Goal: Check status: Check status

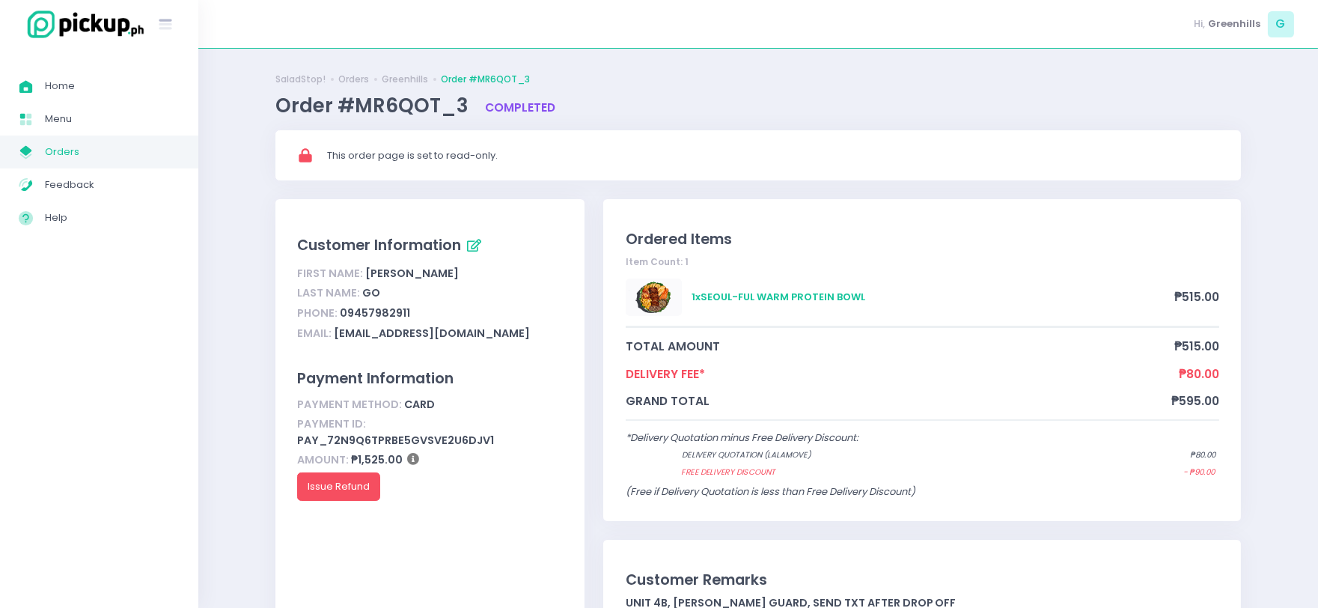
click at [100, 375] on div "Home Created with Sketch. Home Menu Created with Sketch. Menu My Store Created …" at bounding box center [99, 328] width 198 height 540
click at [106, 156] on span "Orders" at bounding box center [112, 151] width 135 height 19
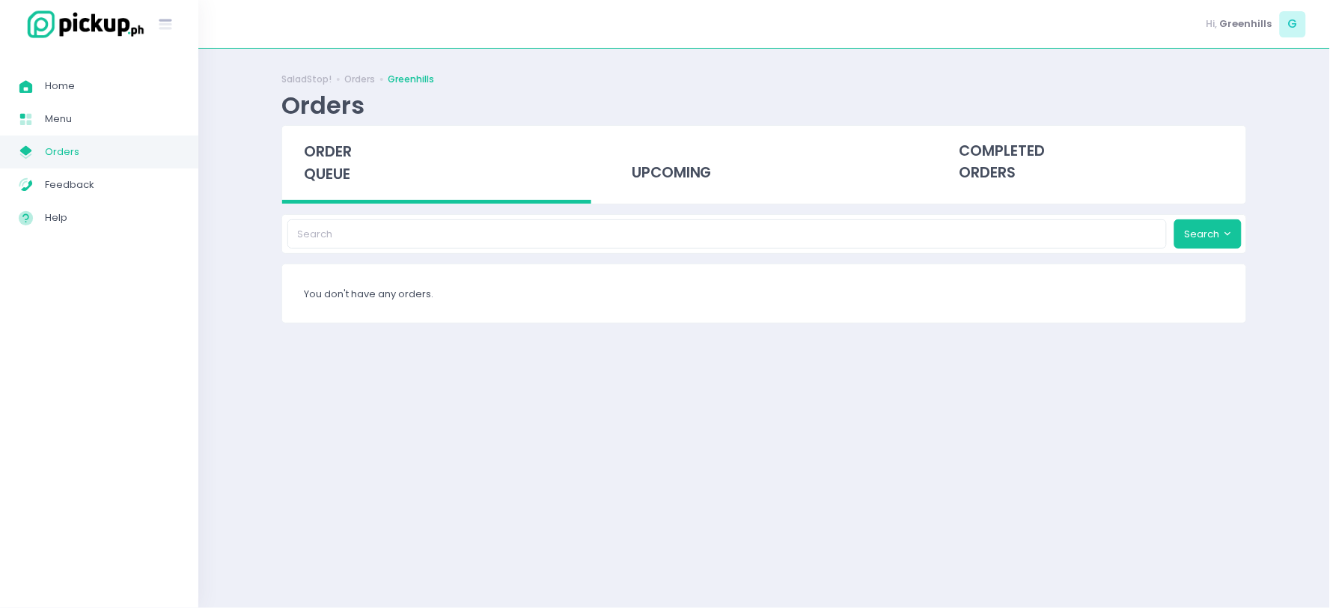
click at [49, 147] on span "Orders" at bounding box center [112, 151] width 135 height 19
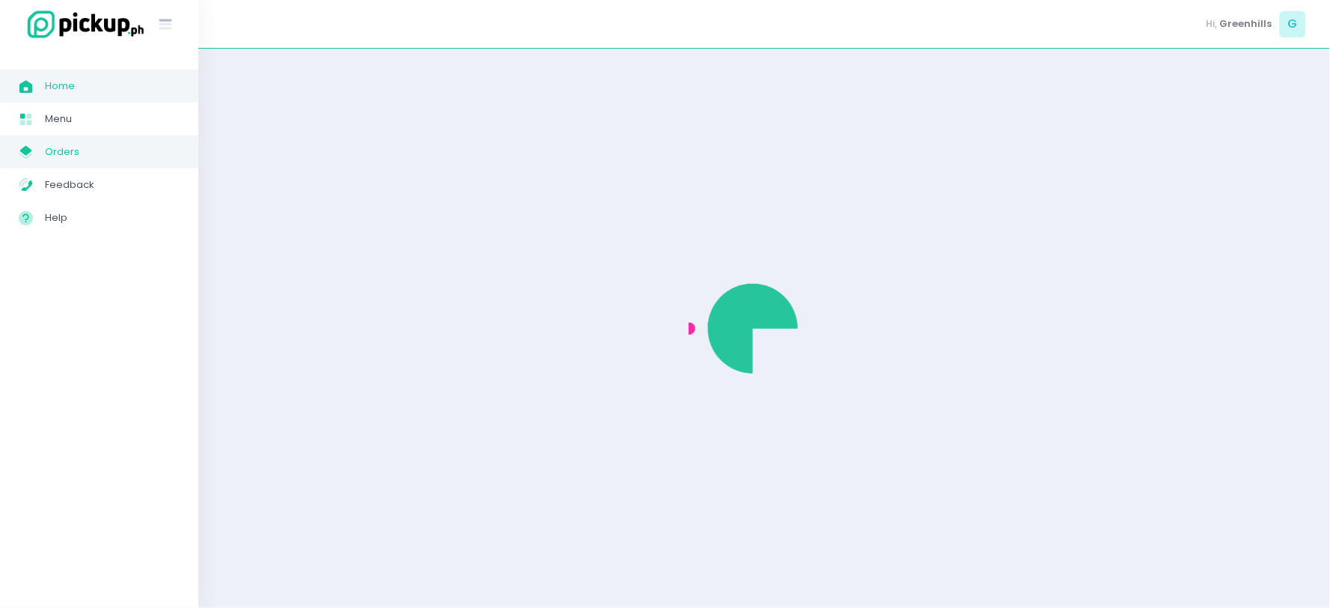
click at [81, 88] on span "Home" at bounding box center [112, 85] width 135 height 19
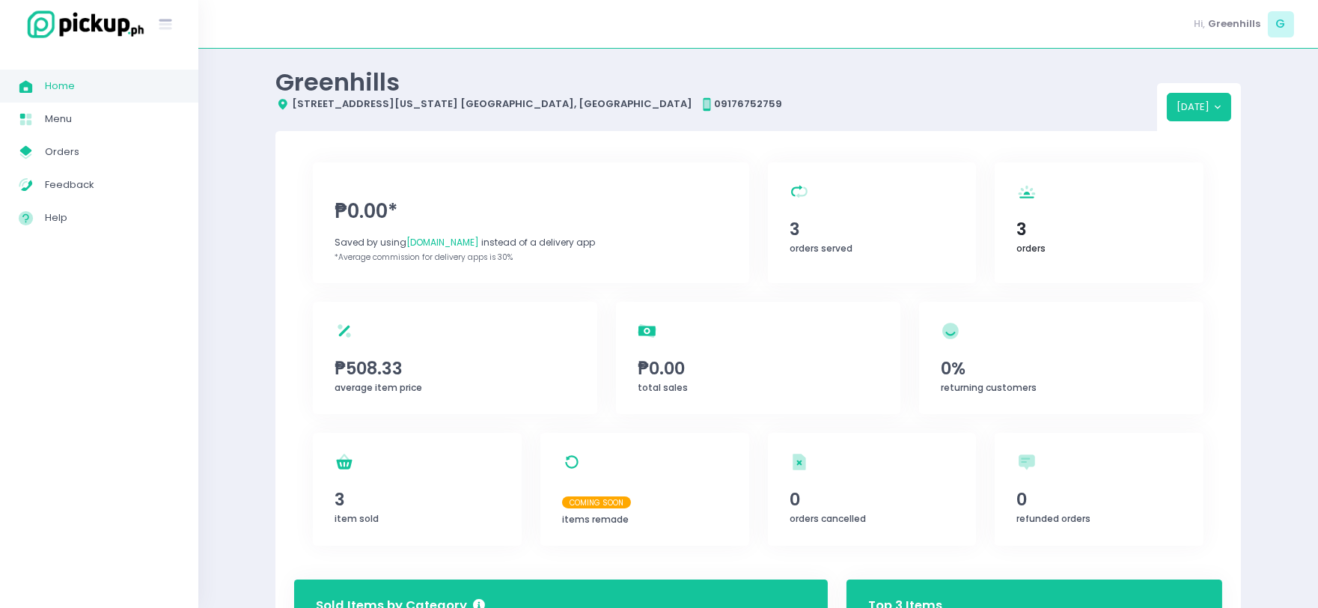
click at [1062, 229] on span "3" at bounding box center [1099, 228] width 165 height 25
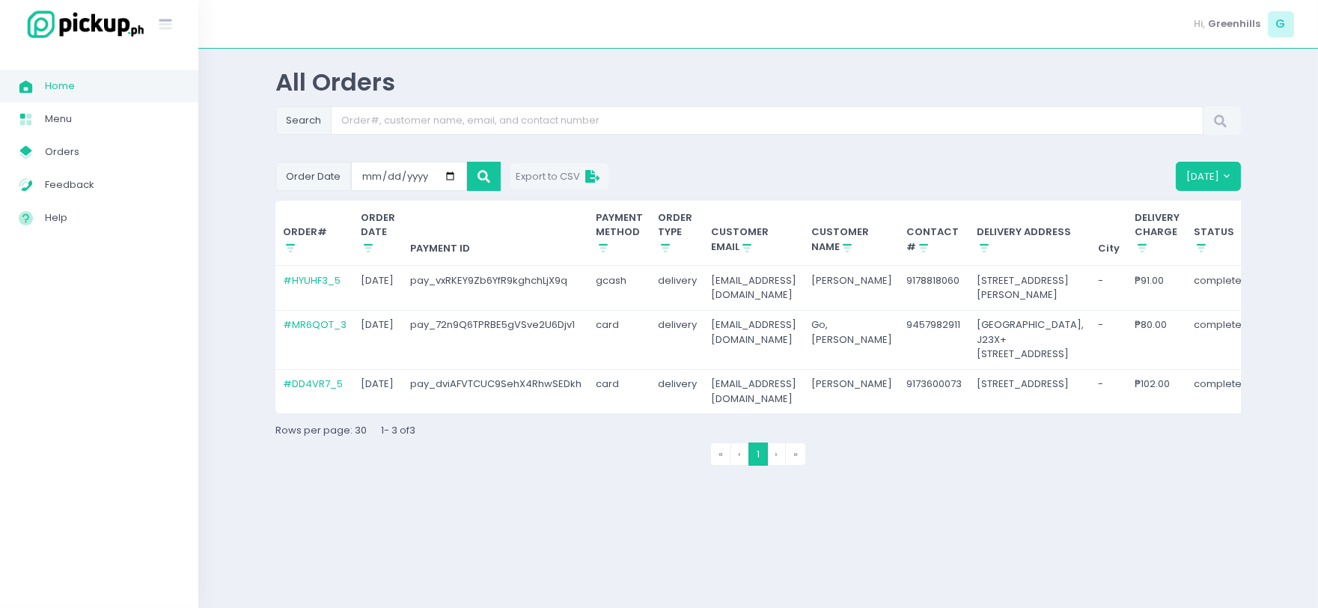
click at [314, 293] on td "# HYUHF3_5" at bounding box center [315, 288] width 79 height 45
click at [323, 268] on td "# HYUHF3_5" at bounding box center [315, 288] width 79 height 45
click at [325, 282] on link "# HYUHF3_5" at bounding box center [312, 280] width 58 height 14
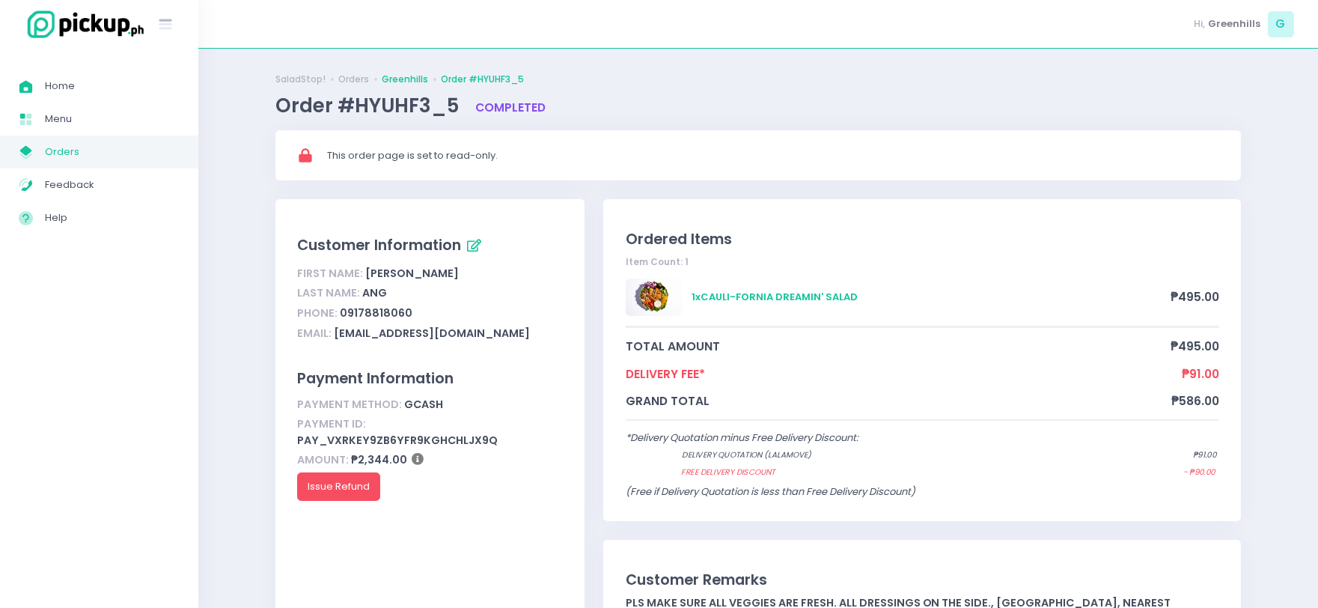
click at [393, 75] on link "Greenhills" at bounding box center [405, 79] width 46 height 13
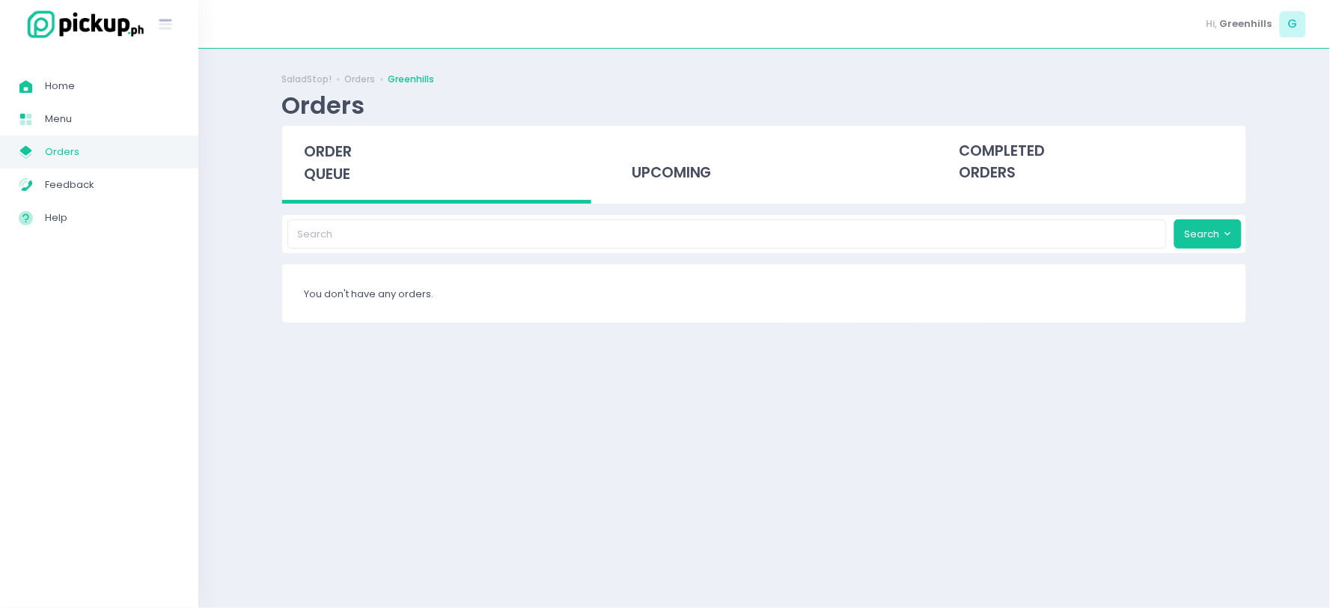
click at [136, 156] on span "Orders" at bounding box center [112, 151] width 135 height 19
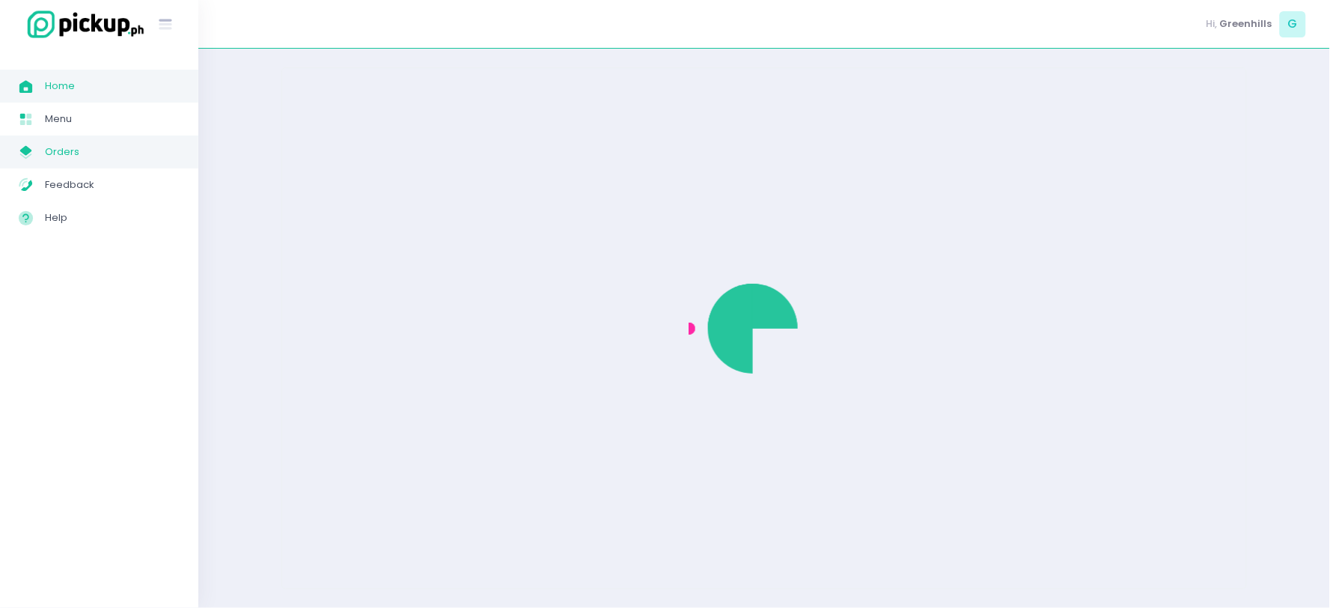
click at [97, 73] on link "Home Created with Sketch. Home" at bounding box center [99, 86] width 198 height 33
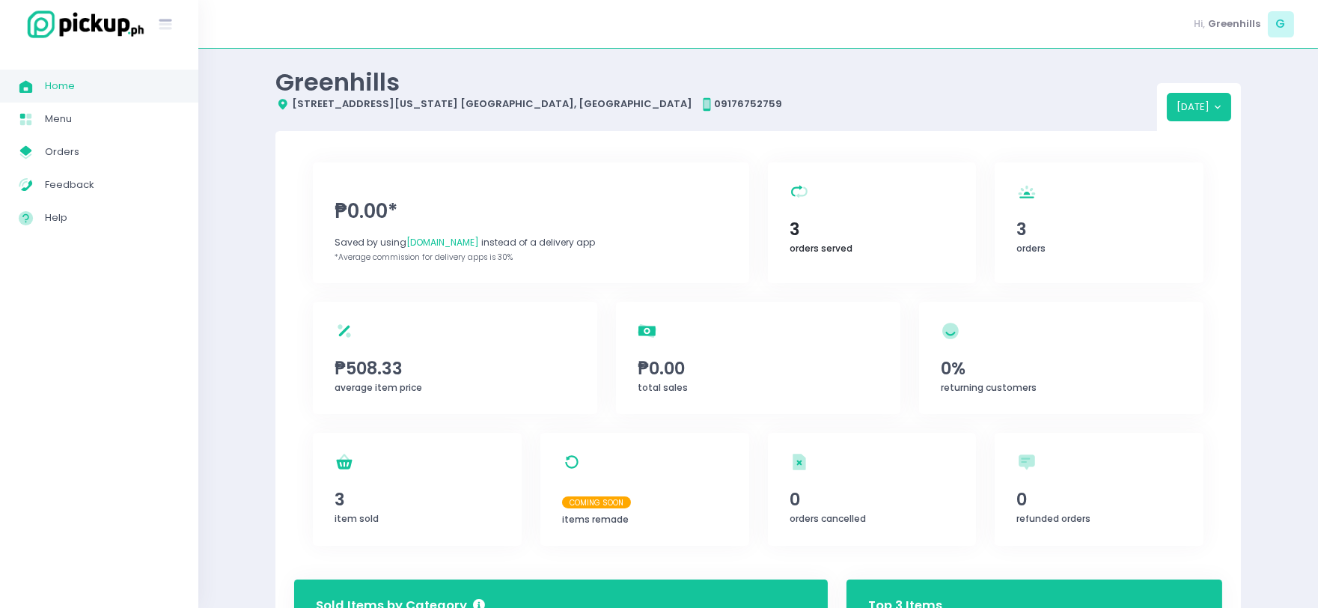
click at [871, 245] on div "orders served Created with Sketch. 3 orders served" at bounding box center [872, 222] width 209 height 121
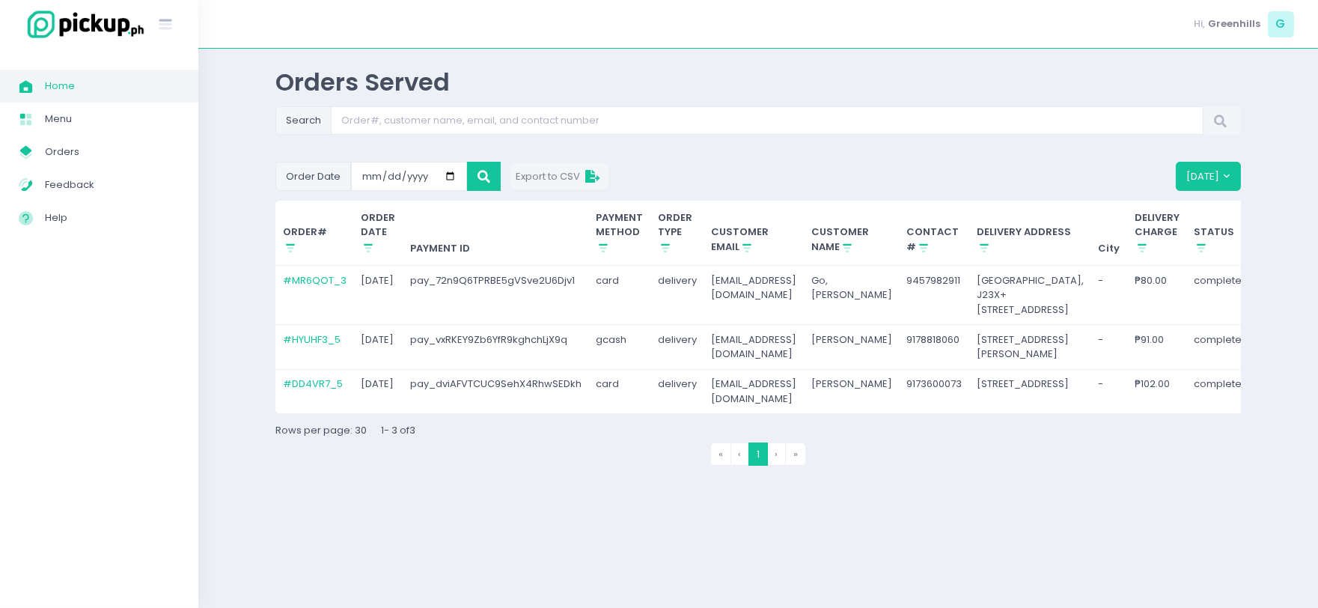
scroll to position [133, 0]
click at [311, 391] on link "# DD4VR7_5" at bounding box center [313, 384] width 60 height 14
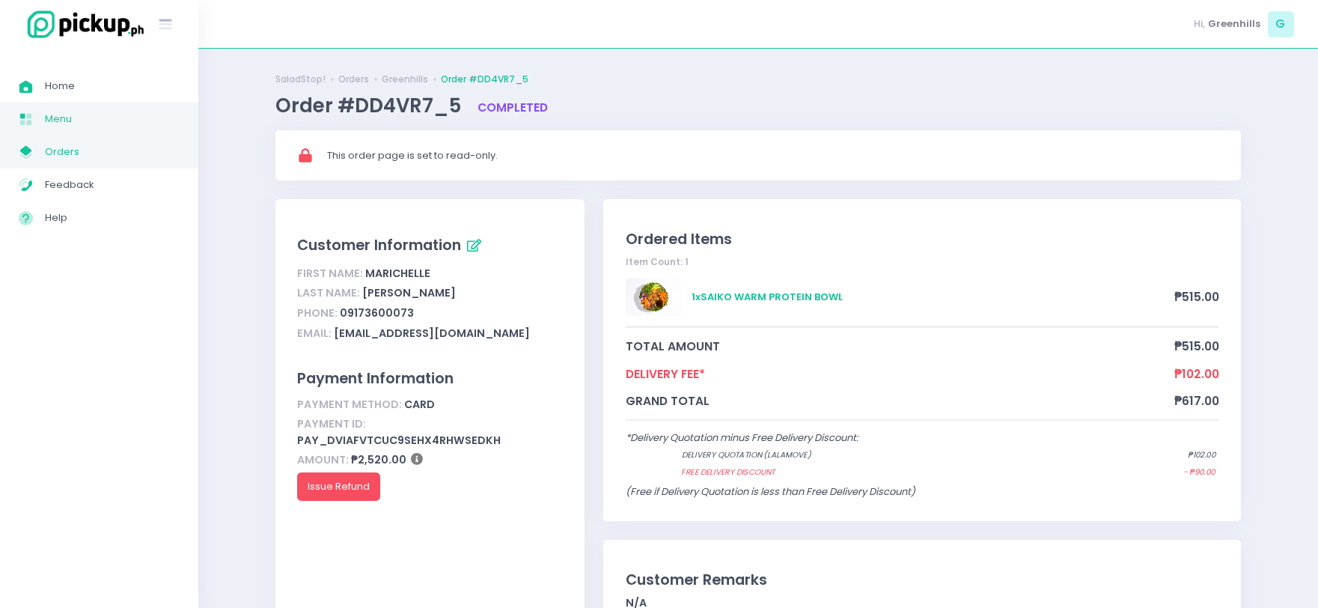
click at [115, 118] on span "Menu" at bounding box center [112, 118] width 135 height 19
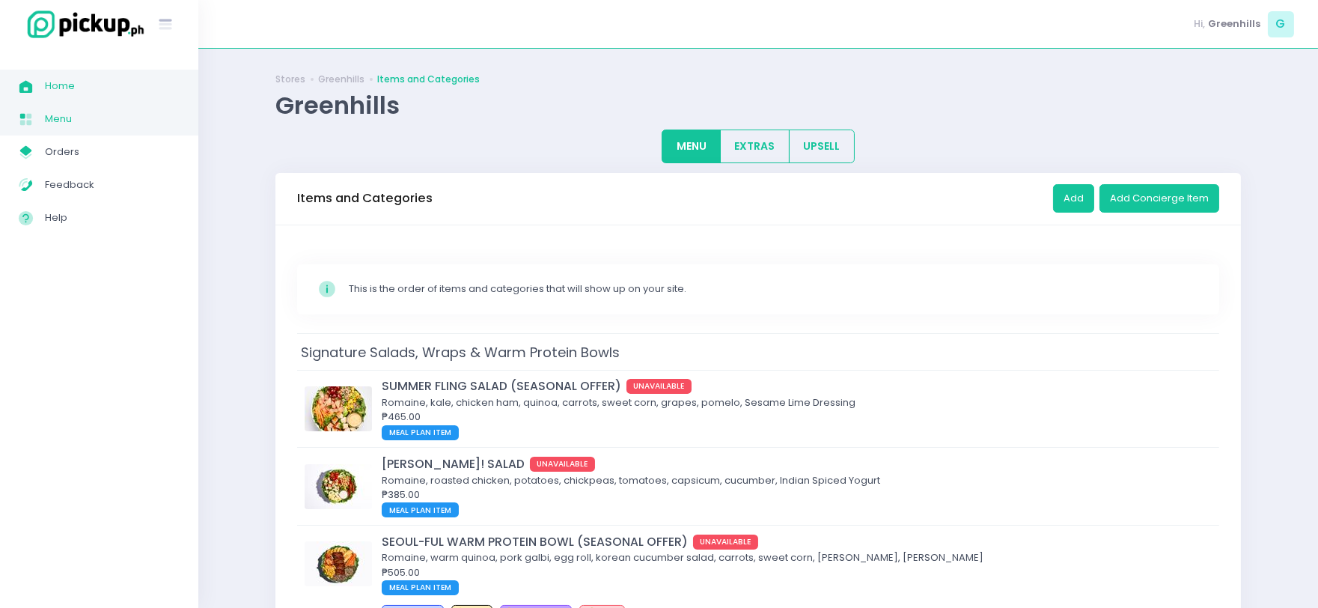
click at [103, 71] on link "Home Created with Sketch. Home" at bounding box center [99, 86] width 198 height 33
